Goal: Information Seeking & Learning: Learn about a topic

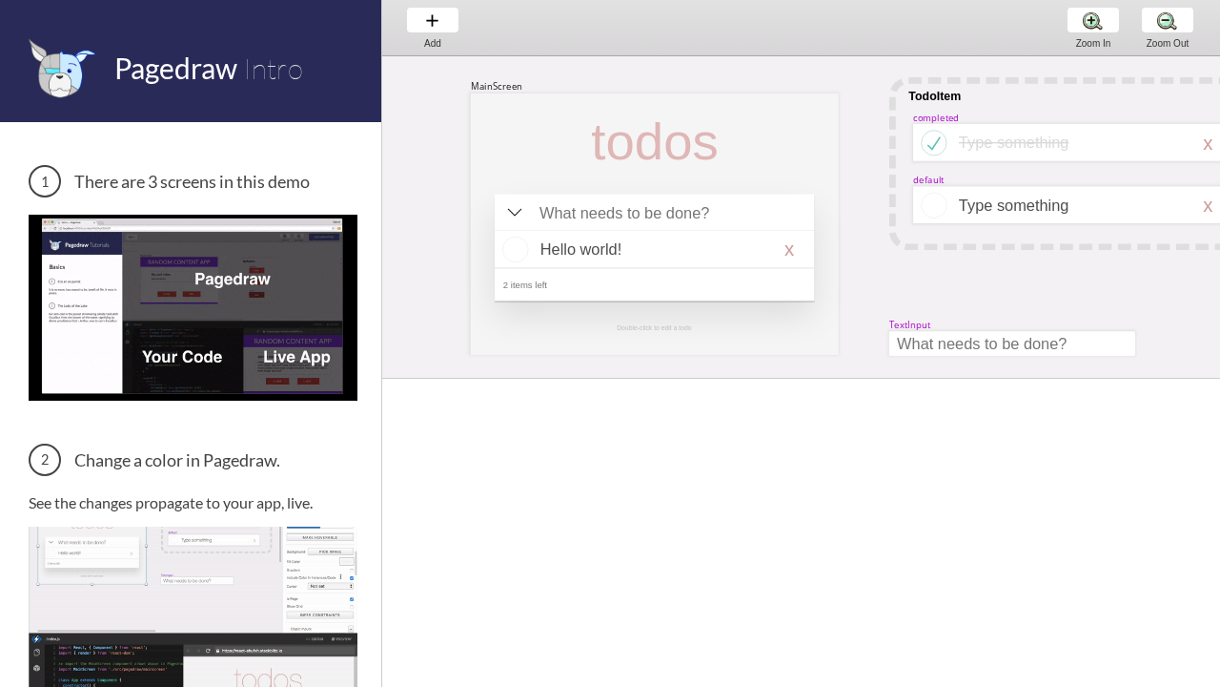
scroll to position [0, 67]
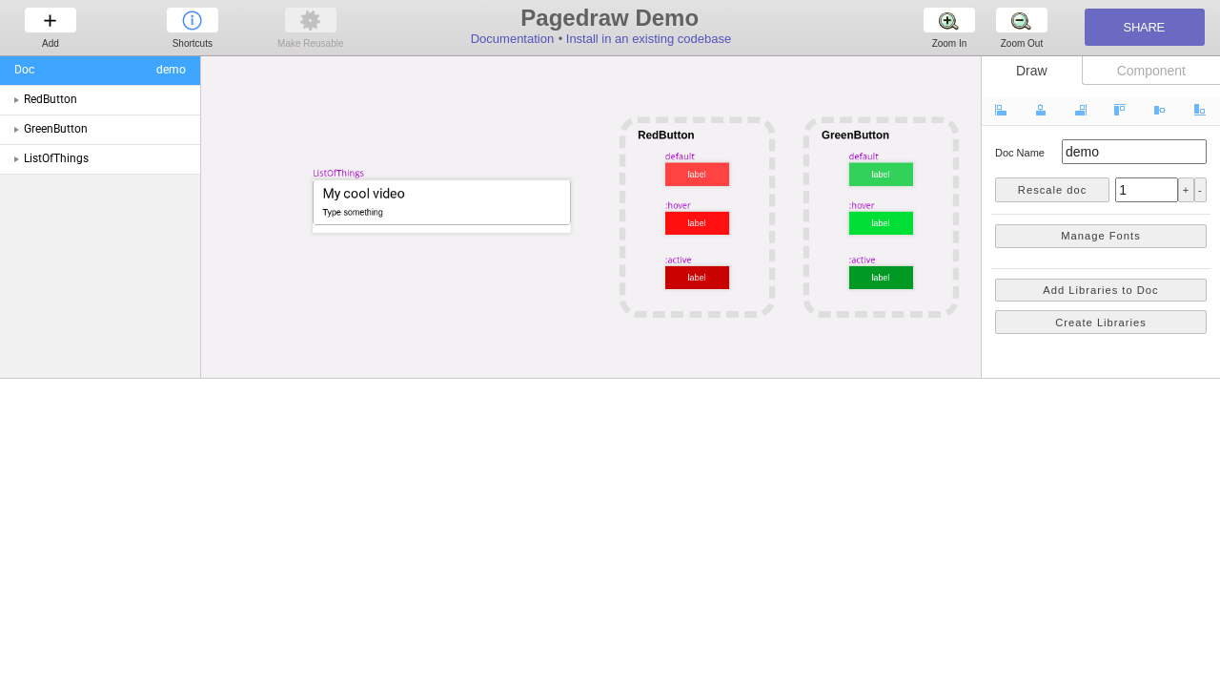
scroll to position [0, 45]
